Goal: Transaction & Acquisition: Purchase product/service

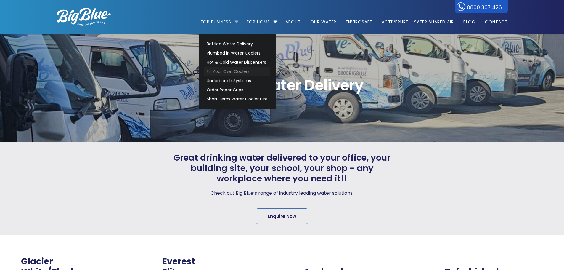
click at [220, 70] on link "Fill Your Own Coolers" at bounding box center [237, 71] width 66 height 9
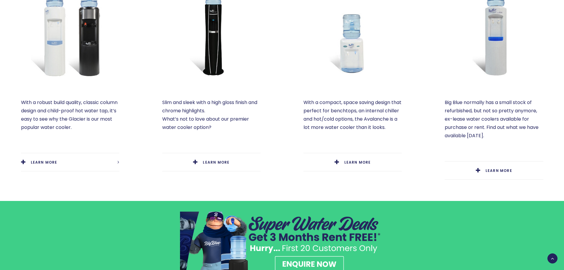
scroll to position [326, 0]
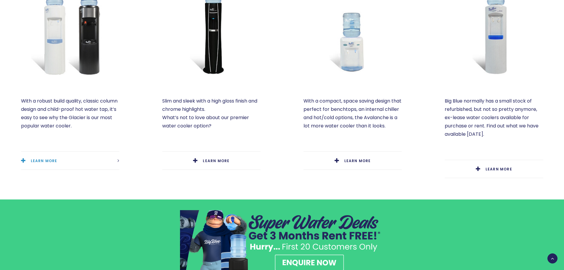
click at [48, 156] on link "LEARN MORE" at bounding box center [70, 161] width 98 height 18
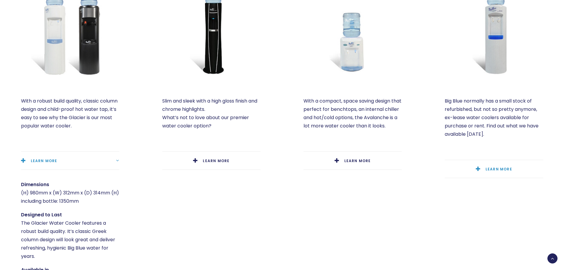
click at [502, 170] on span "LEARN MORE" at bounding box center [499, 168] width 27 height 5
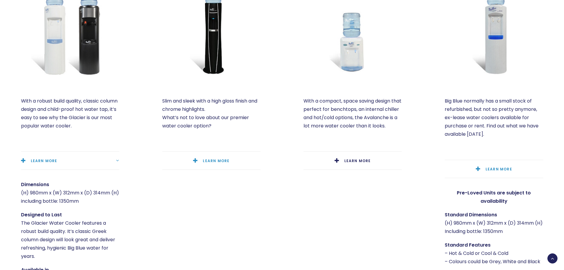
click at [198, 157] on link "LEARN MORE" at bounding box center [211, 161] width 98 height 18
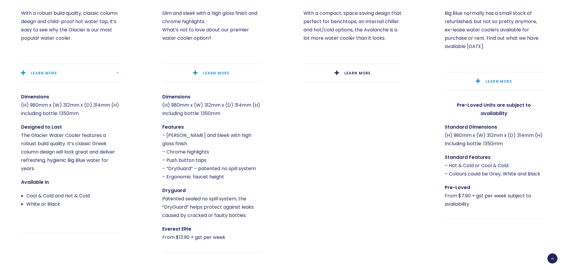
scroll to position [415, 0]
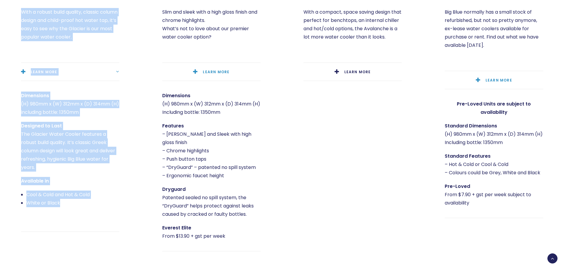
drag, startPoint x: 20, startPoint y: 12, endPoint x: 63, endPoint y: 203, distance: 195.6
click at [63, 203] on div "Glacier White/Black $9.90 +gst p/w With a robust build quality, classic column …" at bounding box center [70, 25] width 98 height 414
copy div "With a robust build quality, classic column design and child-proof hot water ta…"
click at [140, 199] on div "Glacier White/Black $9.90 +gst p/w With a robust build quality, classic column …" at bounding box center [70, 34] width 141 height 476
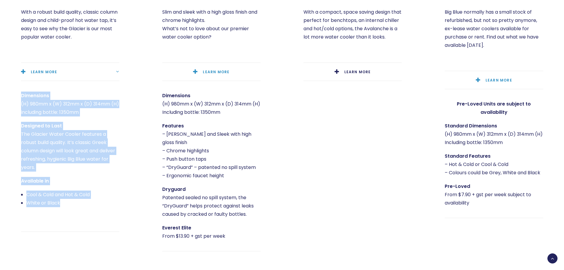
drag, startPoint x: 20, startPoint y: 100, endPoint x: 61, endPoint y: 203, distance: 111.2
click at [61, 203] on div "Glacier White/Black $9.90 +gst p/w With a robust build quality, classic column …" at bounding box center [70, 34] width 141 height 476
copy div "Dimensions (H) 980mm x (W) 312mm x (D) 314mm (H) including bottle: 1350mm Desig…"
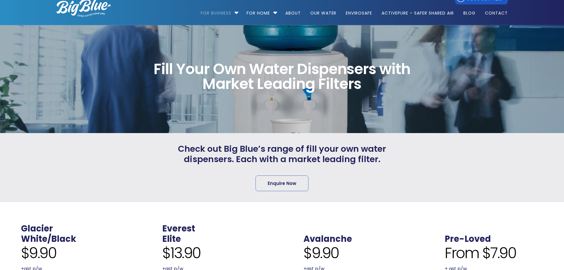
scroll to position [0, 0]
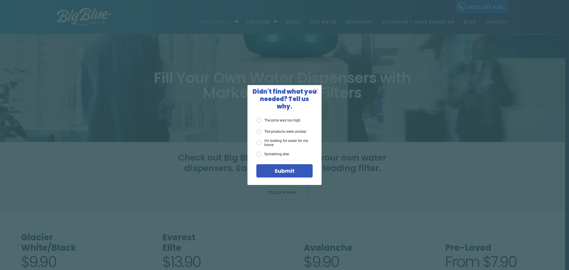
click at [318, 93] on span "X" at bounding box center [315, 90] width 5 height 7
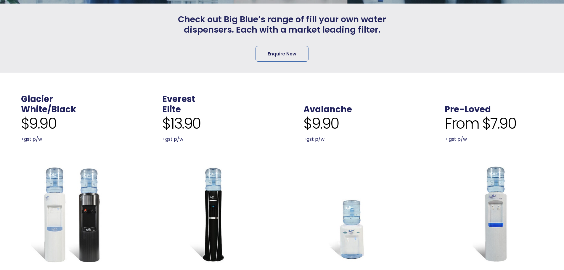
scroll to position [178, 0]
